Goal: Transaction & Acquisition: Purchase product/service

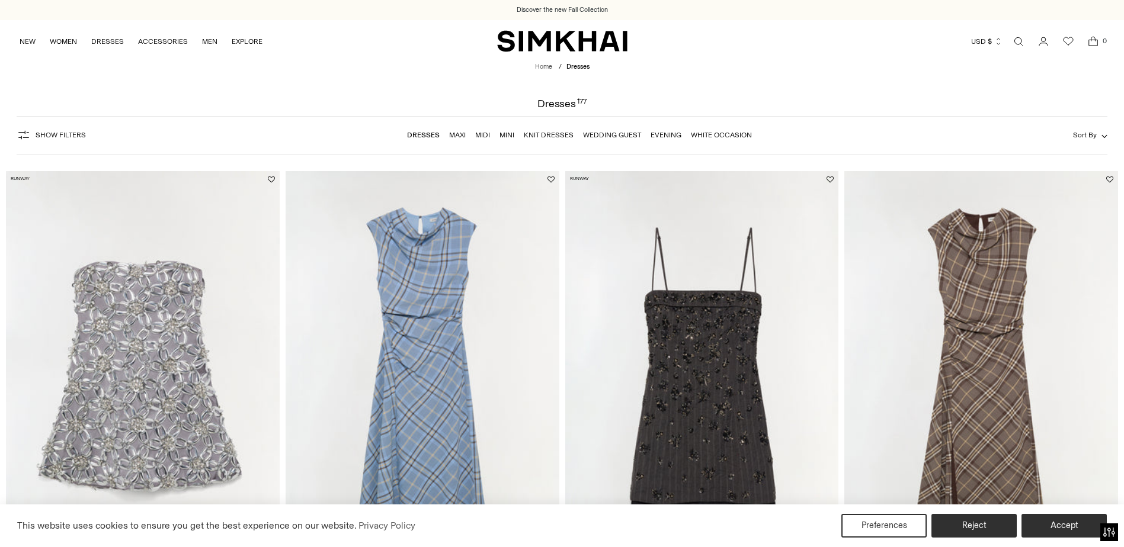
click at [666, 138] on link "Evening" at bounding box center [666, 135] width 31 height 8
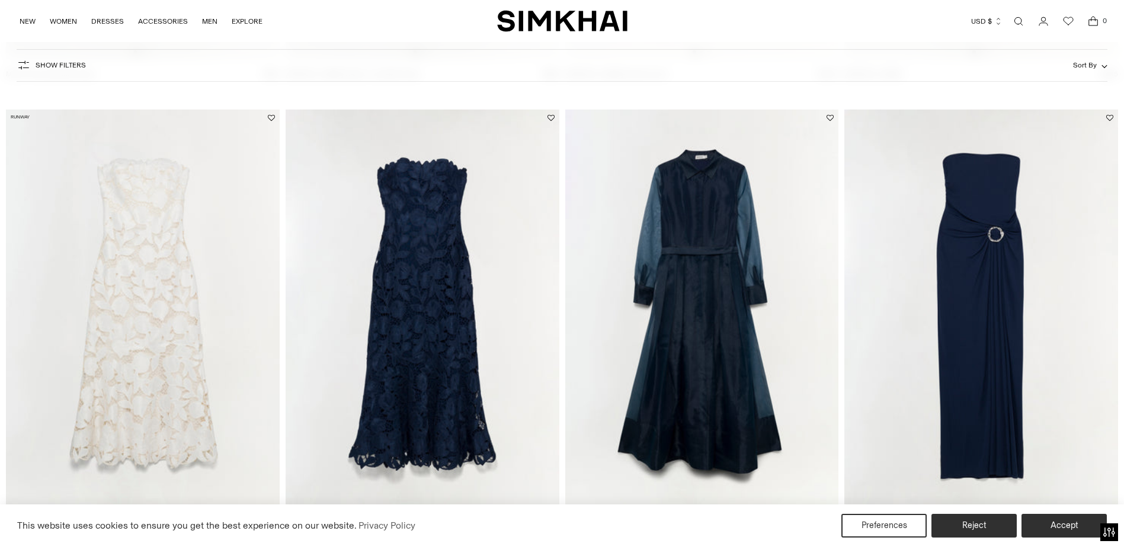
scroll to position [1468, 0]
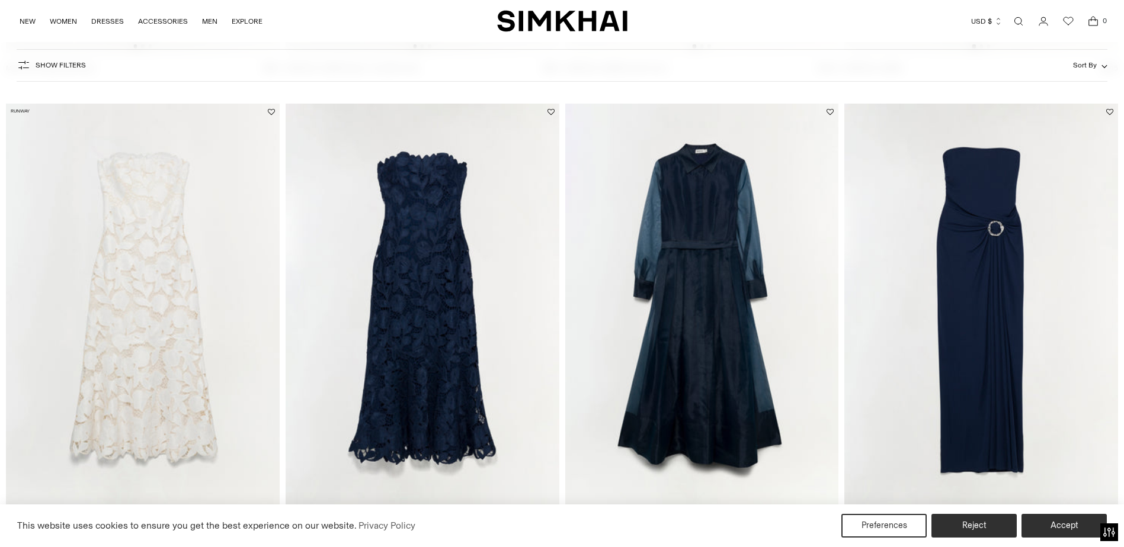
click at [759, 226] on img at bounding box center [702, 309] width 274 height 411
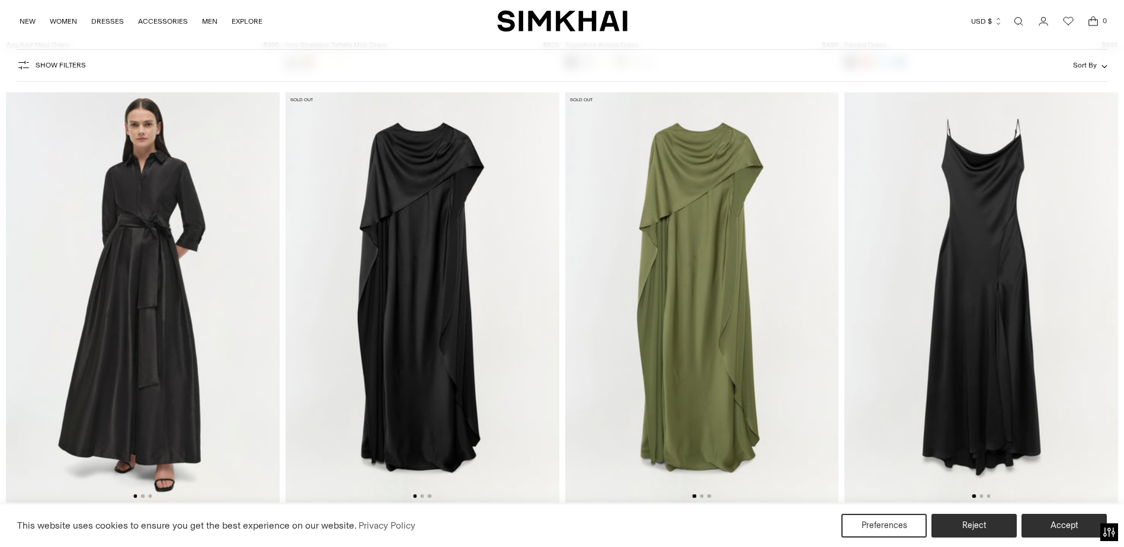
scroll to position [4371, 0]
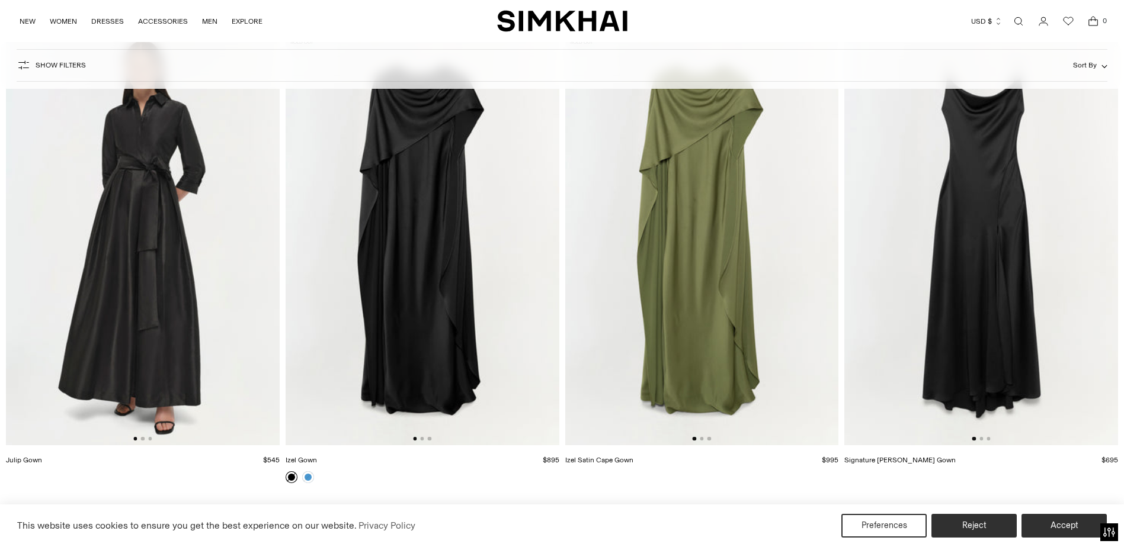
click at [1043, 376] on img at bounding box center [981, 240] width 274 height 411
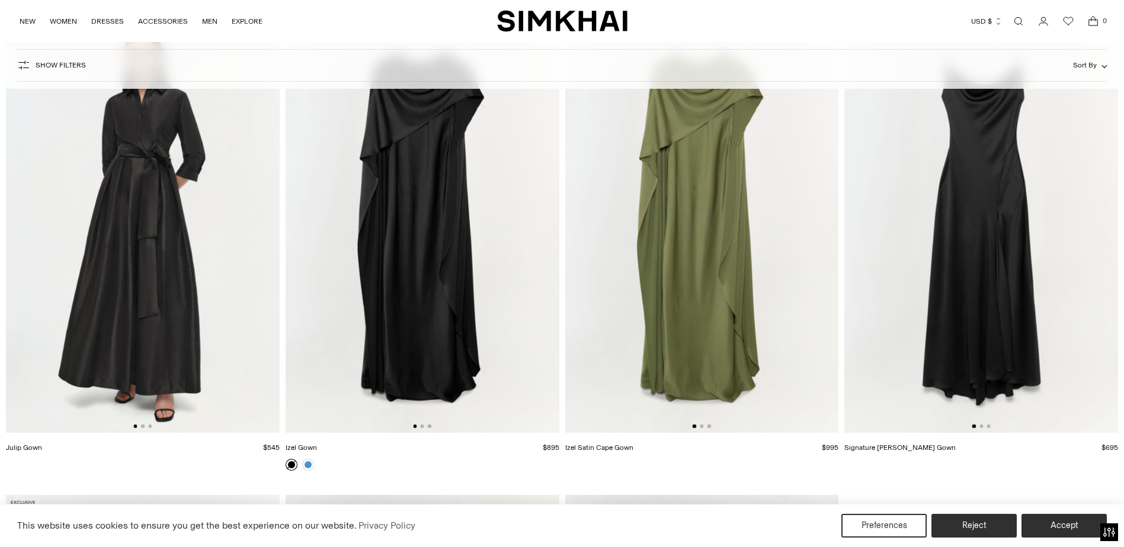
scroll to position [4339, 0]
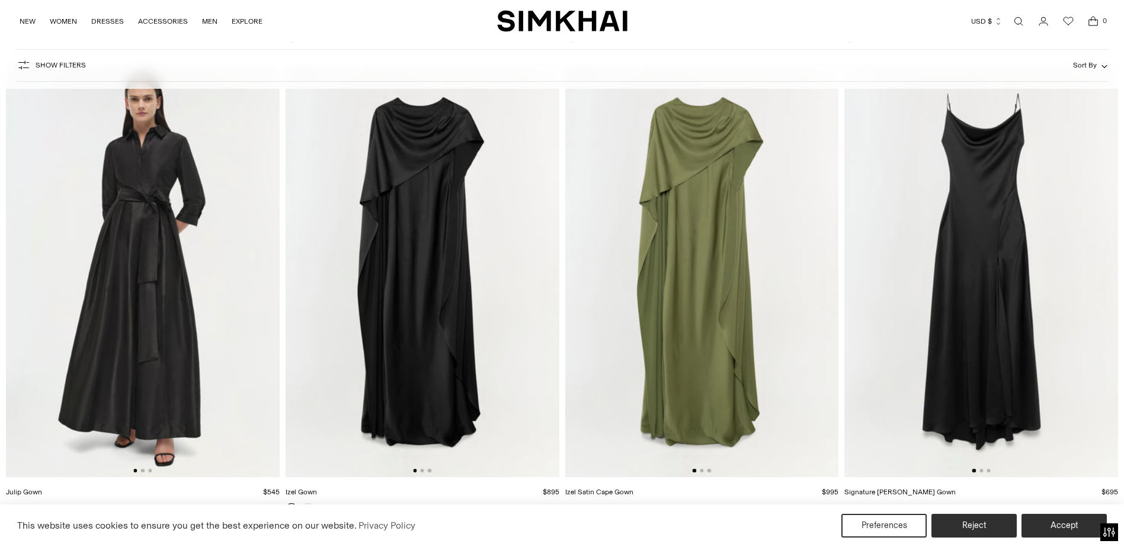
click at [158, 257] on img at bounding box center [143, 272] width 274 height 411
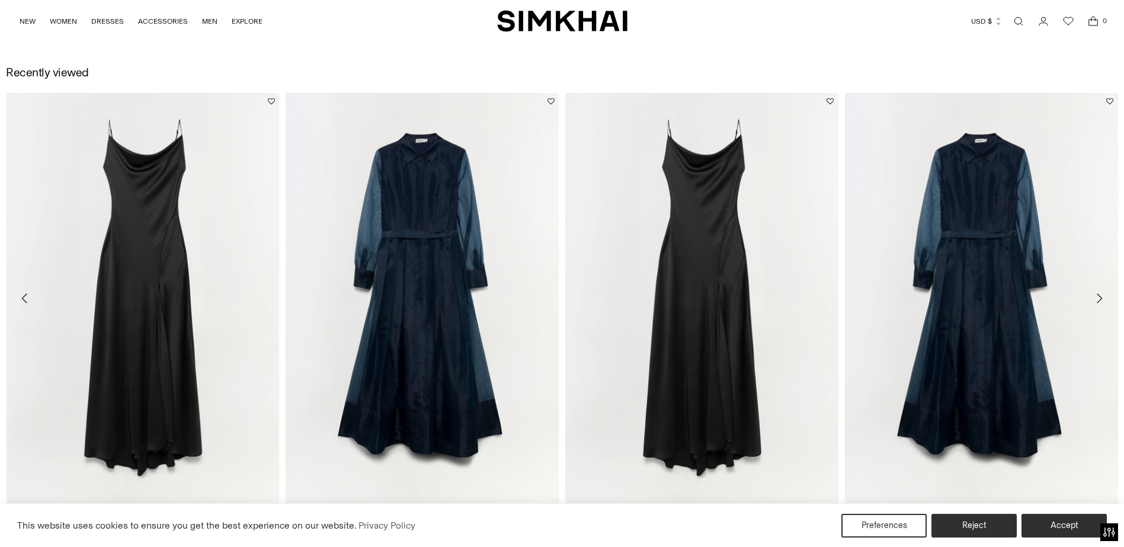
scroll to position [1639, 0]
